Goal: Information Seeking & Learning: Learn about a topic

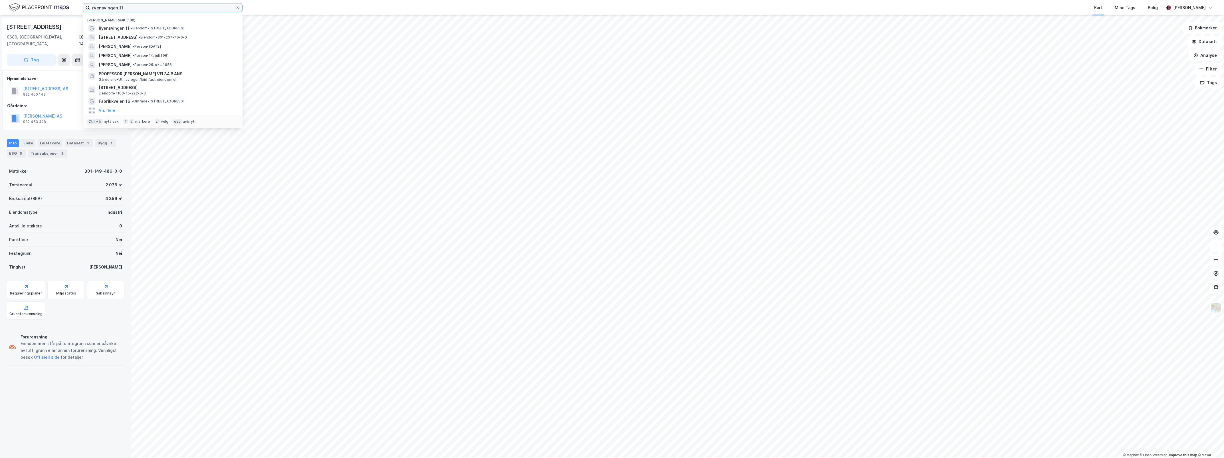
drag, startPoint x: 88, startPoint y: 3, endPoint x: 77, endPoint y: 2, distance: 10.9
click at [77, 2] on div "ryensvingen 11 Nylige søk (100) Ryensvingen 11 • Eiendom • [STREET_ADDRESS] • E…" at bounding box center [612, 7] width 1224 height 15
paste input "[STREET_ADDRESS]"
type input "[STREET_ADDRESS]"
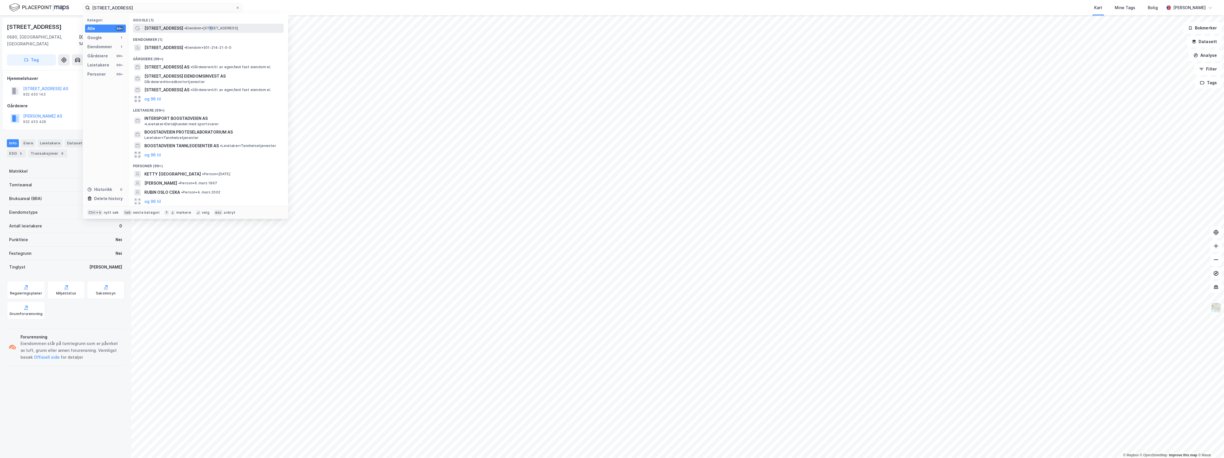
click at [206, 28] on span "• Eiendom • [STREET_ADDRESS]" at bounding box center [211, 28] width 54 height 5
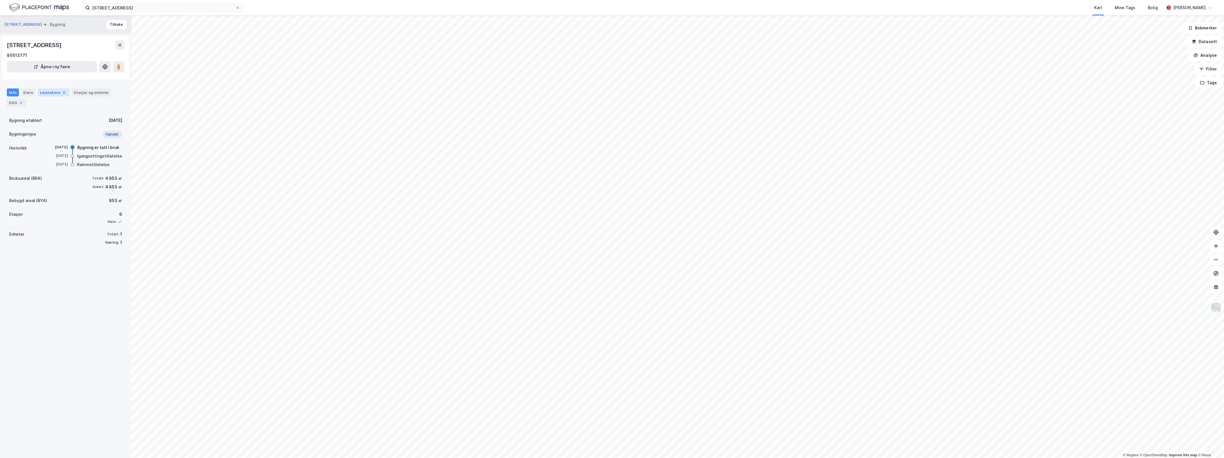
click at [54, 91] on div "Leietakere 6" at bounding box center [54, 92] width 32 height 8
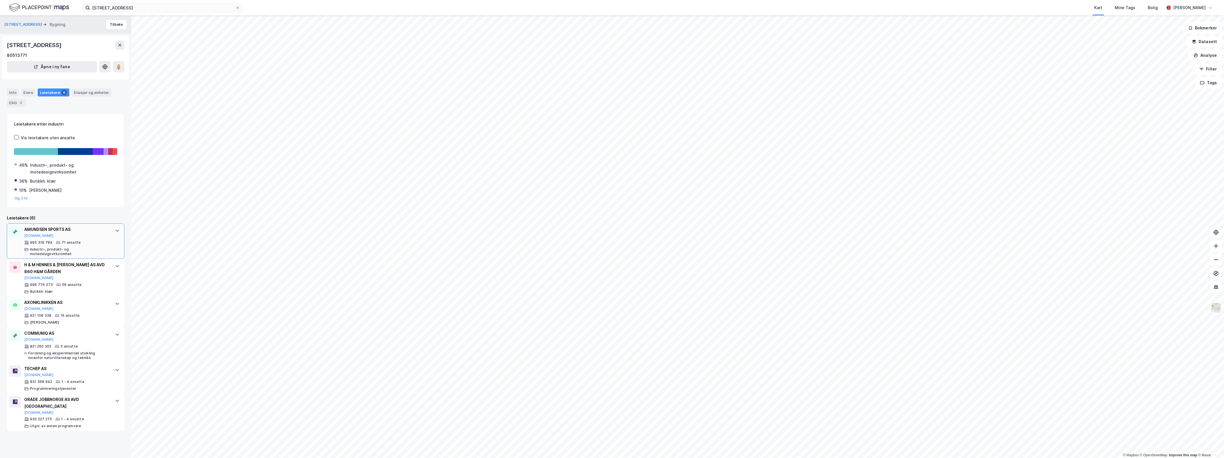
click at [70, 234] on div "AMUNDSEN SPORTS AS [DOMAIN_NAME]" at bounding box center [66, 232] width 85 height 12
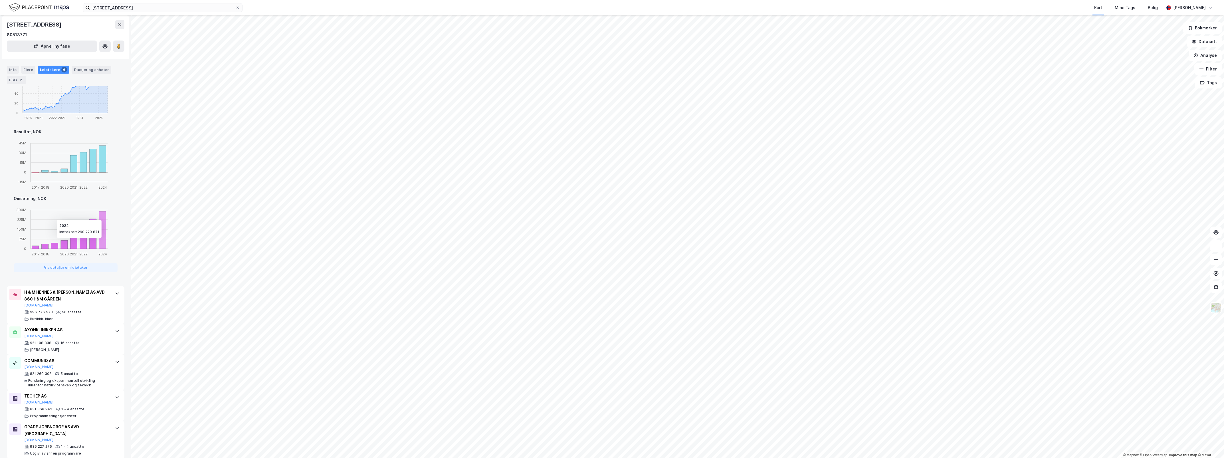
scroll to position [278, 0]
